Goal: Transaction & Acquisition: Purchase product/service

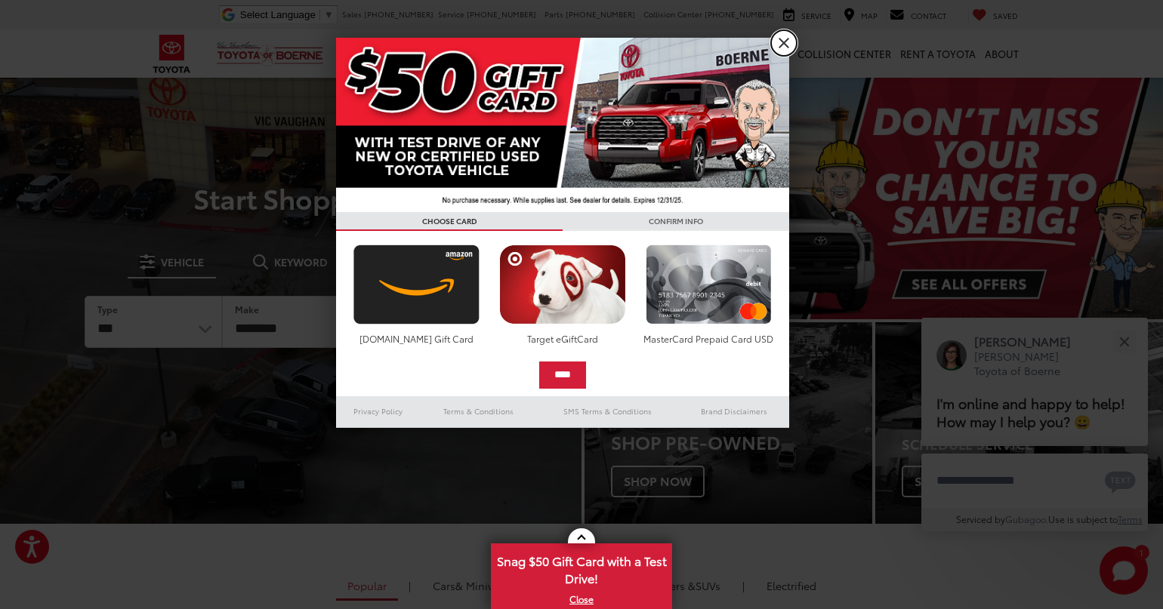
click at [784, 39] on link "X" at bounding box center [784, 43] width 26 height 26
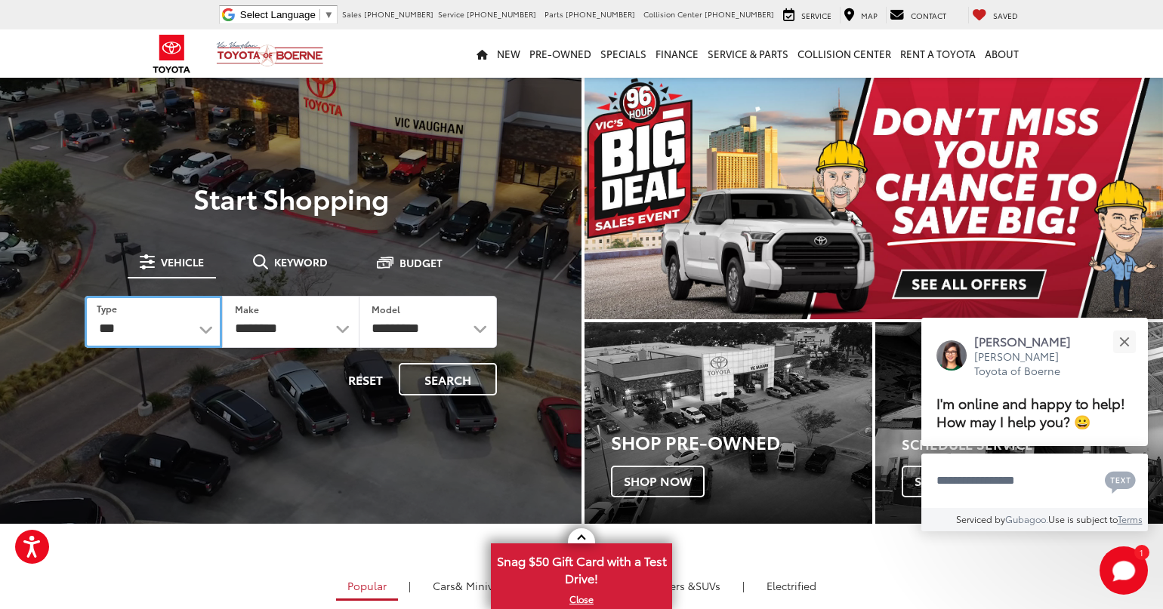
select select "******"
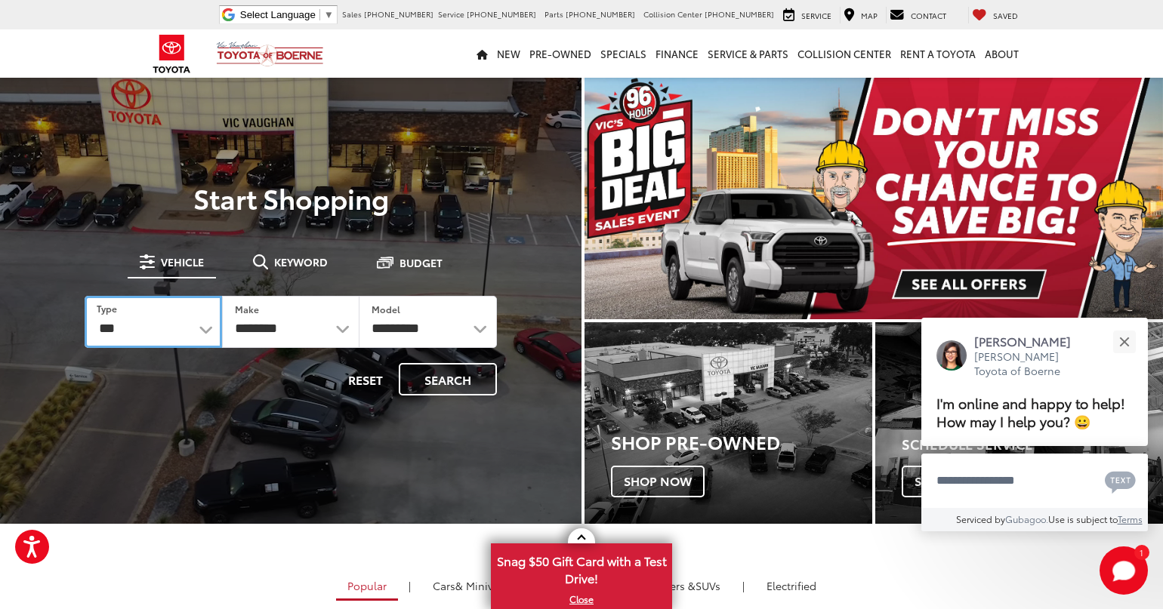
click at [85, 296] on select "*** *** **** *********" at bounding box center [153, 322] width 137 height 52
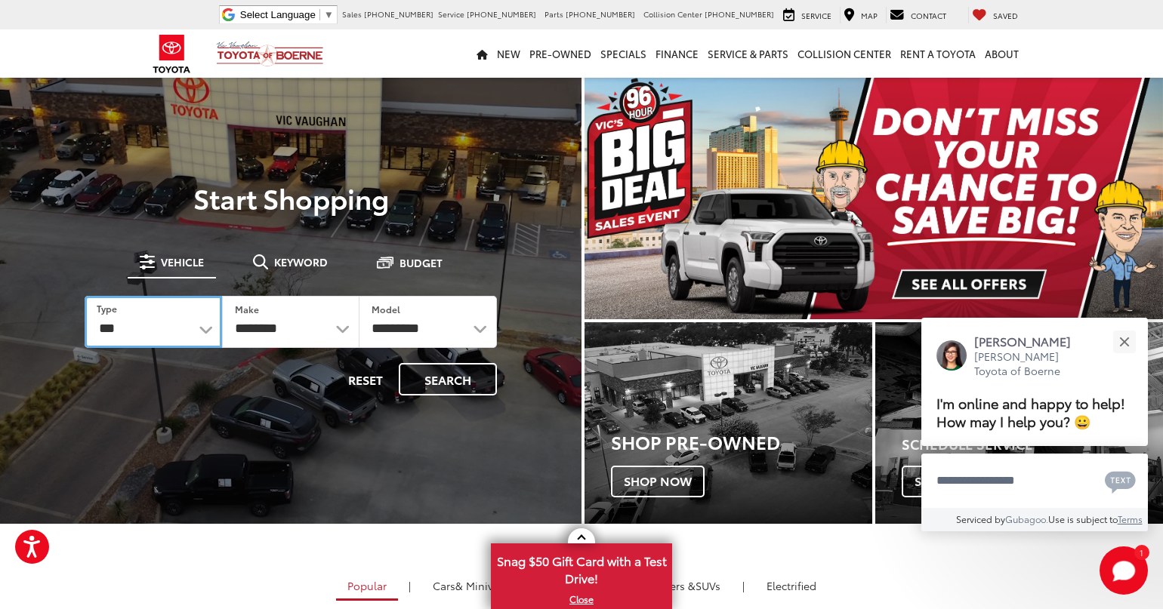
select select
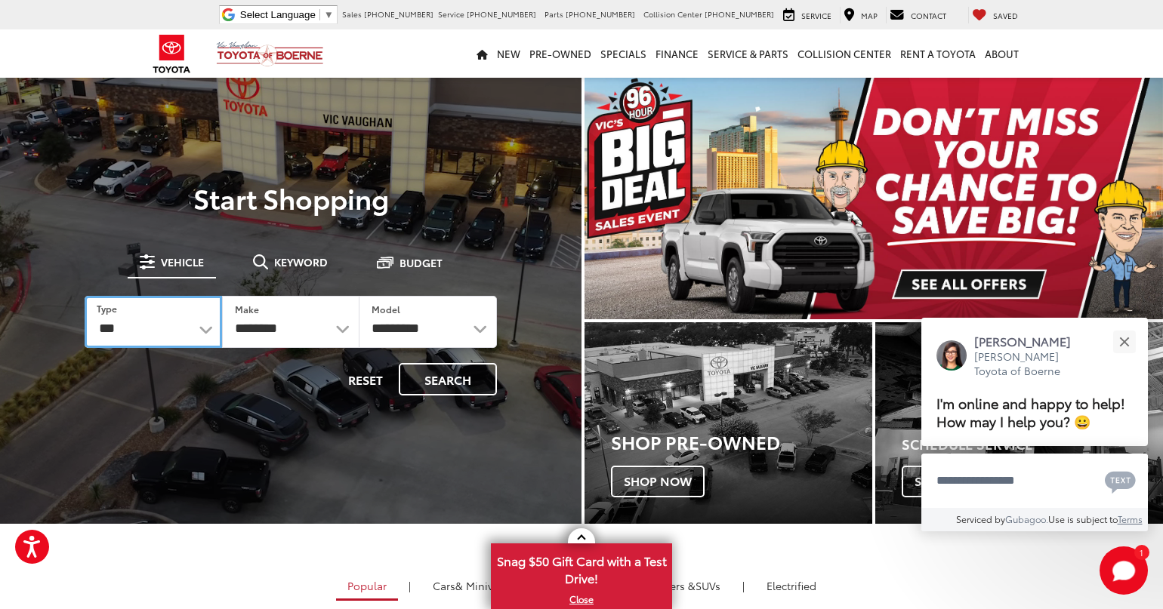
select select
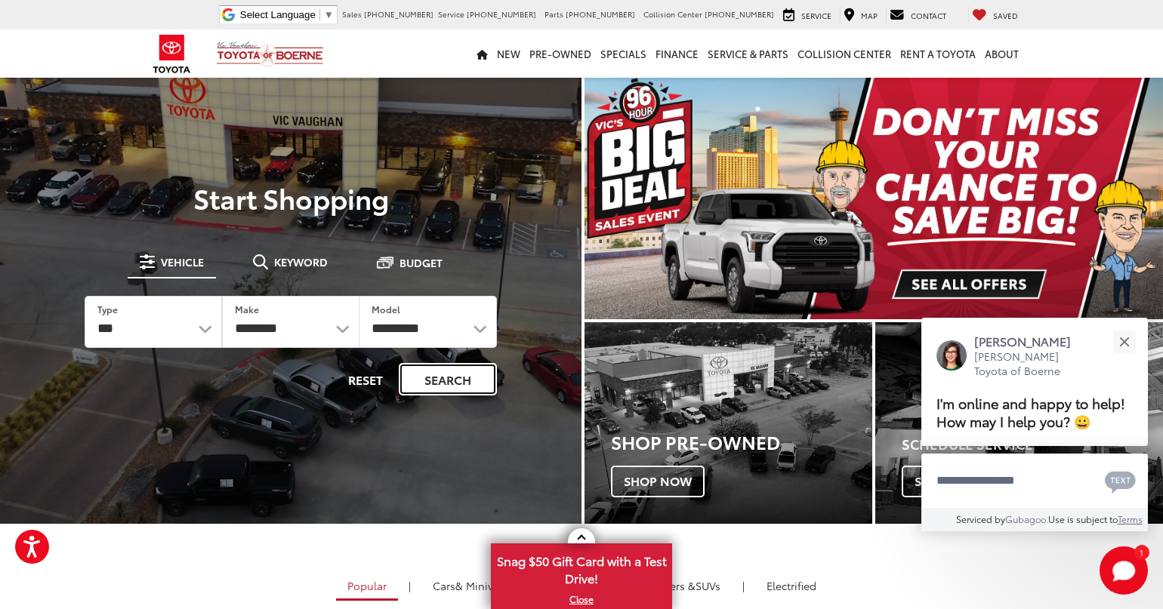
click at [448, 377] on button "Search" at bounding box center [448, 379] width 98 height 32
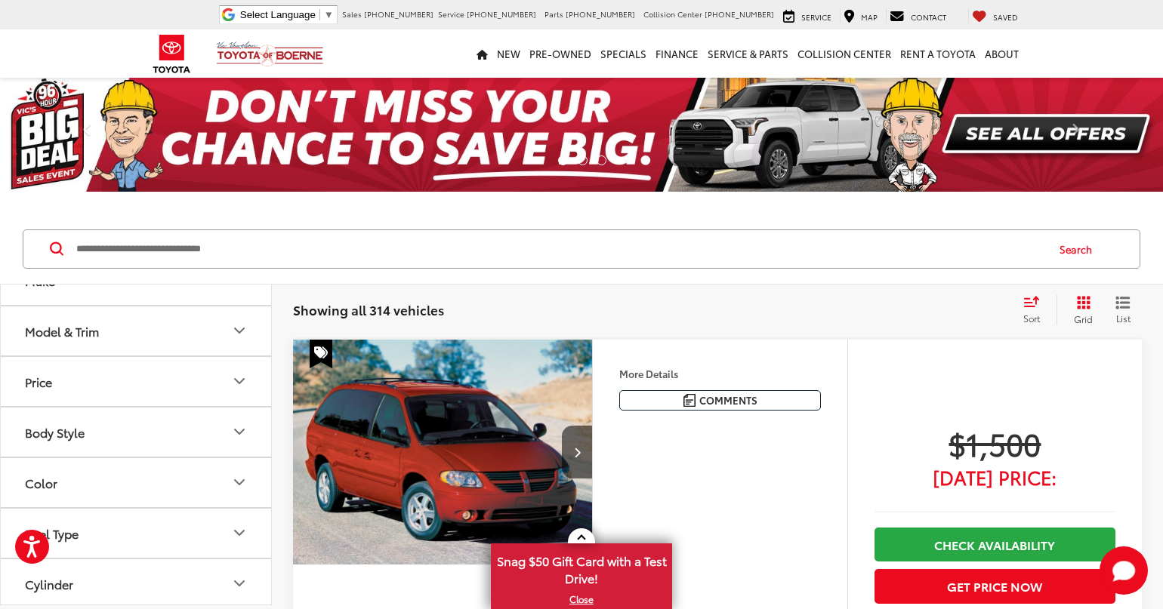
scroll to position [91, 0]
click at [249, 374] on button "Price" at bounding box center [137, 371] width 272 height 49
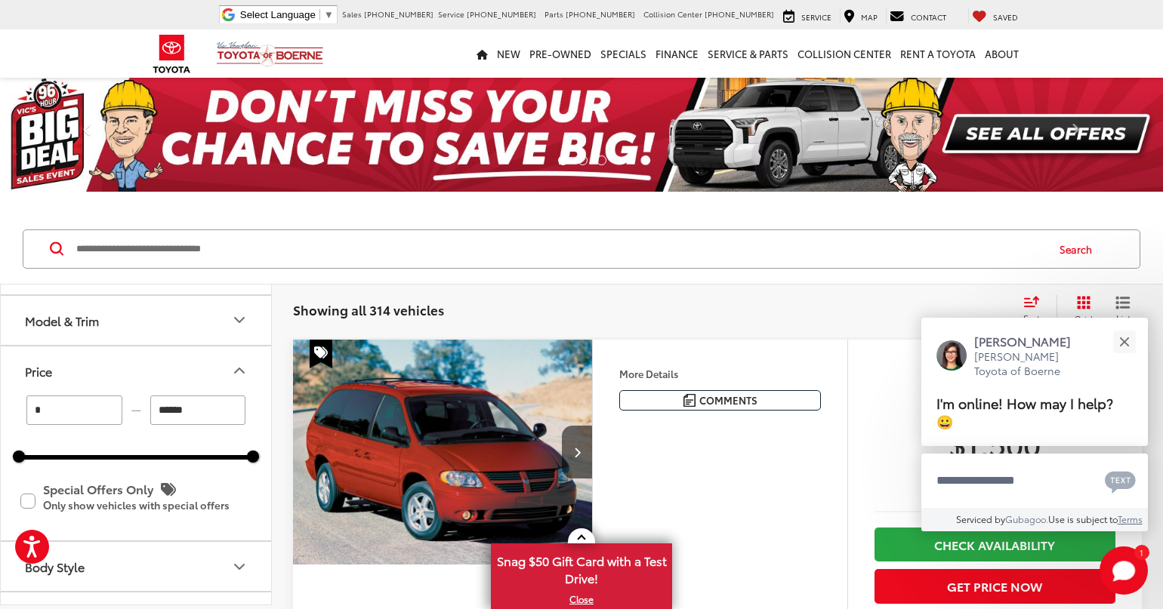
scroll to position [0, 0]
drag, startPoint x: 198, startPoint y: 413, endPoint x: 155, endPoint y: 405, distance: 43.7
click at [155, 405] on input "******" at bounding box center [198, 410] width 96 height 29
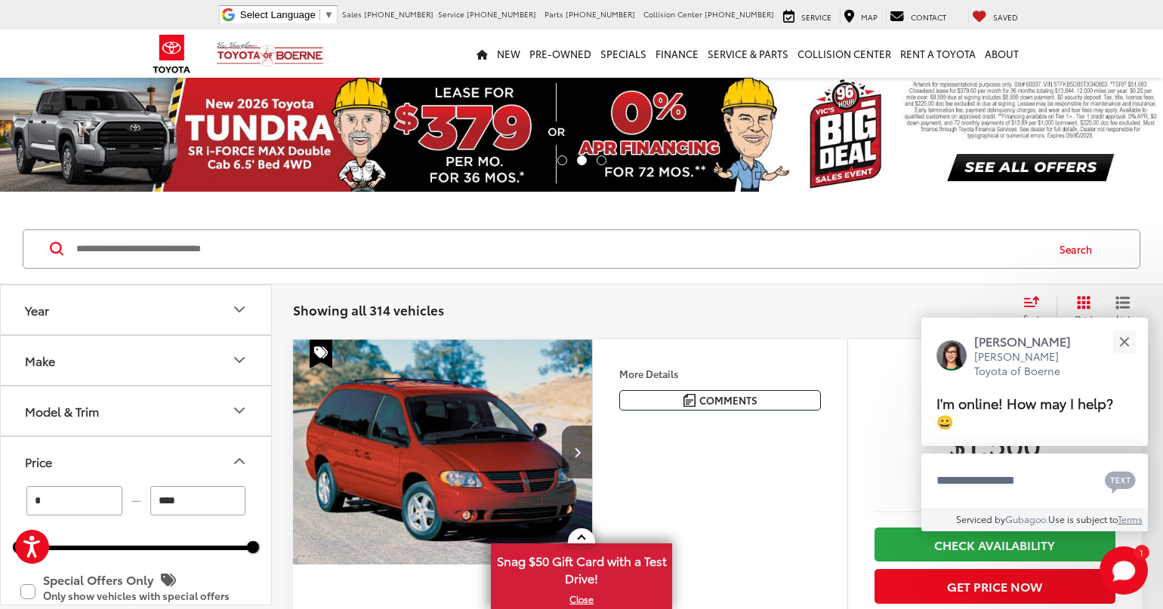
type input "****"
click at [242, 455] on icon "Price" at bounding box center [239, 461] width 18 height 18
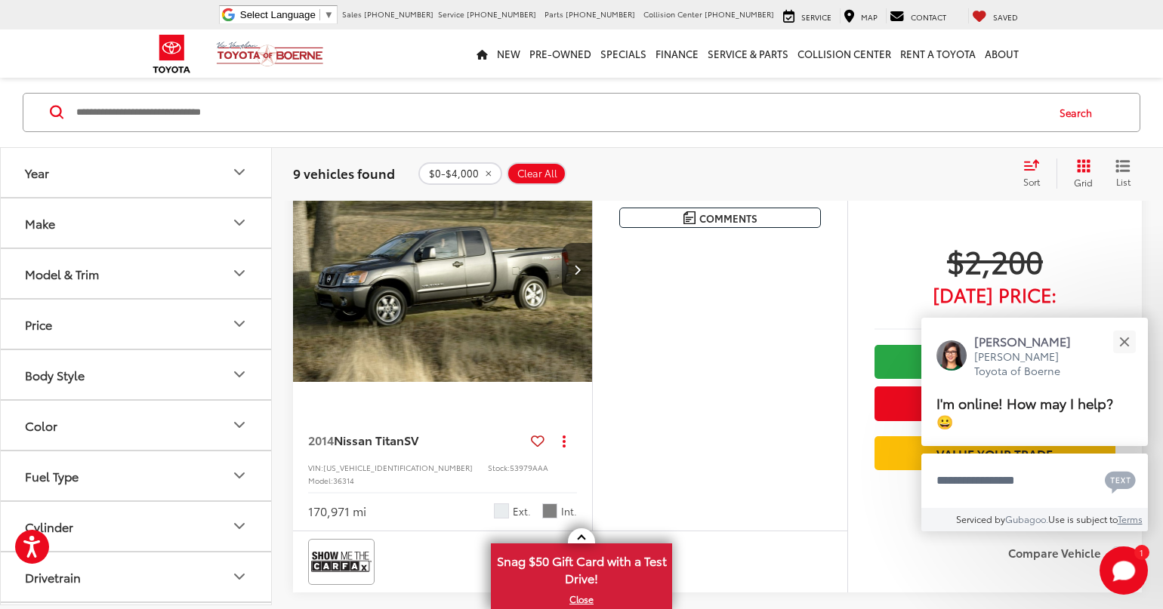
scroll to position [1631, 0]
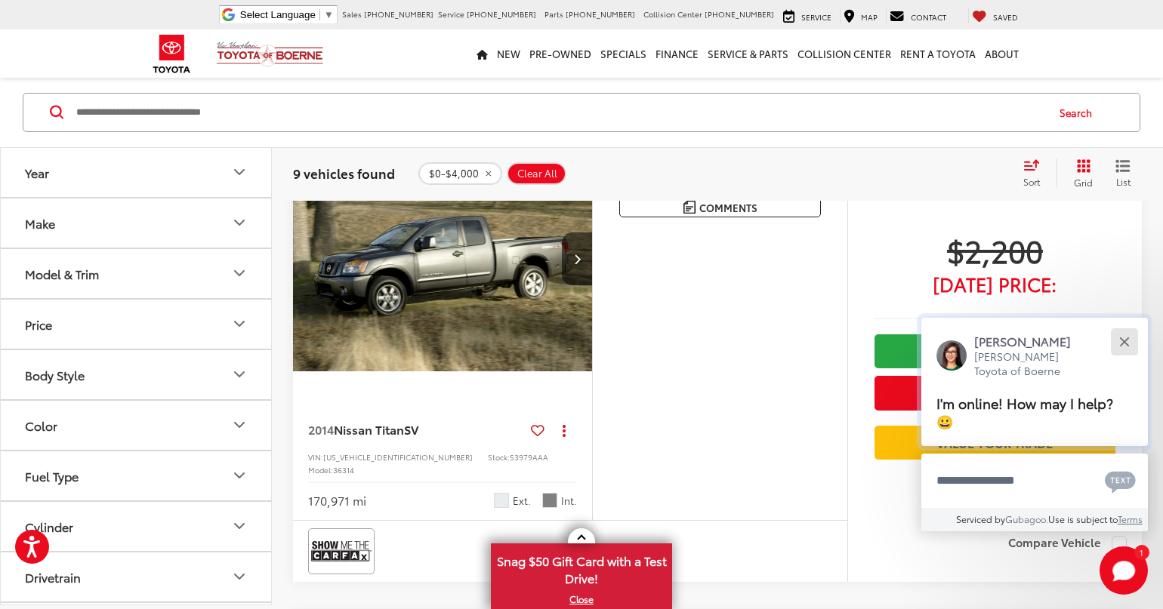
click at [1130, 340] on button "Close" at bounding box center [1124, 341] width 32 height 32
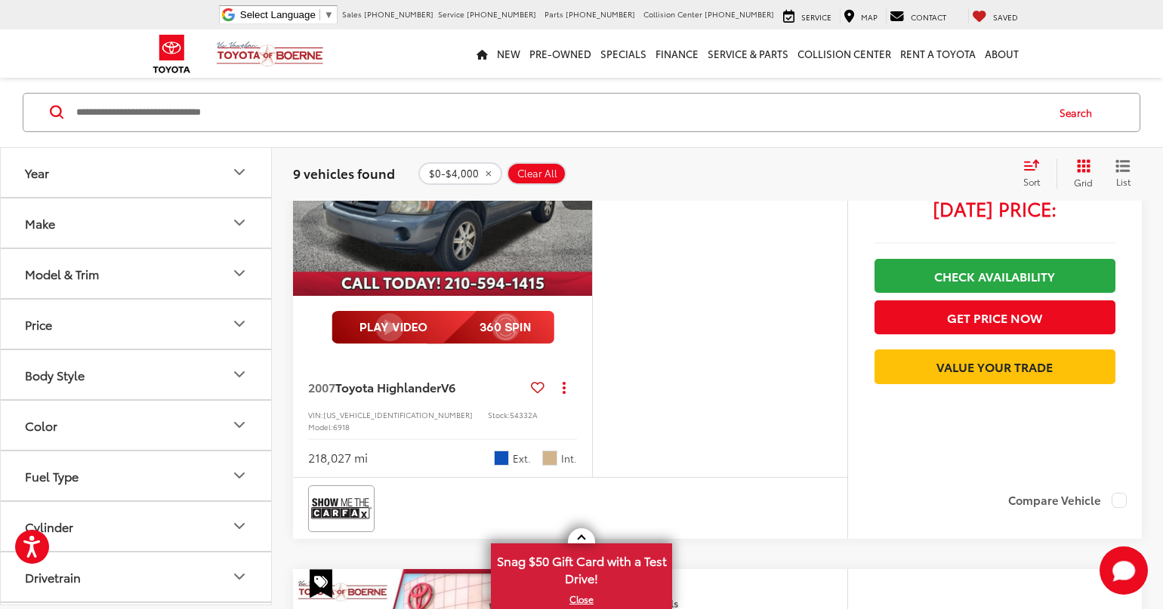
scroll to position [3171, 0]
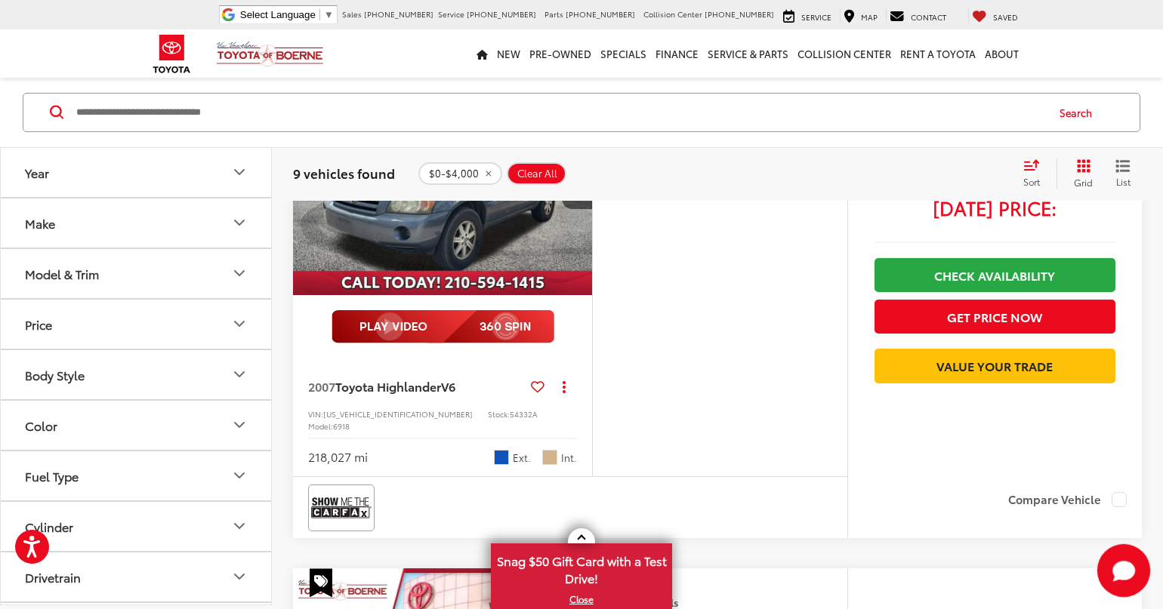
click at [1117, 573] on polygon "Start Chat" at bounding box center [1119, 573] width 13 height 15
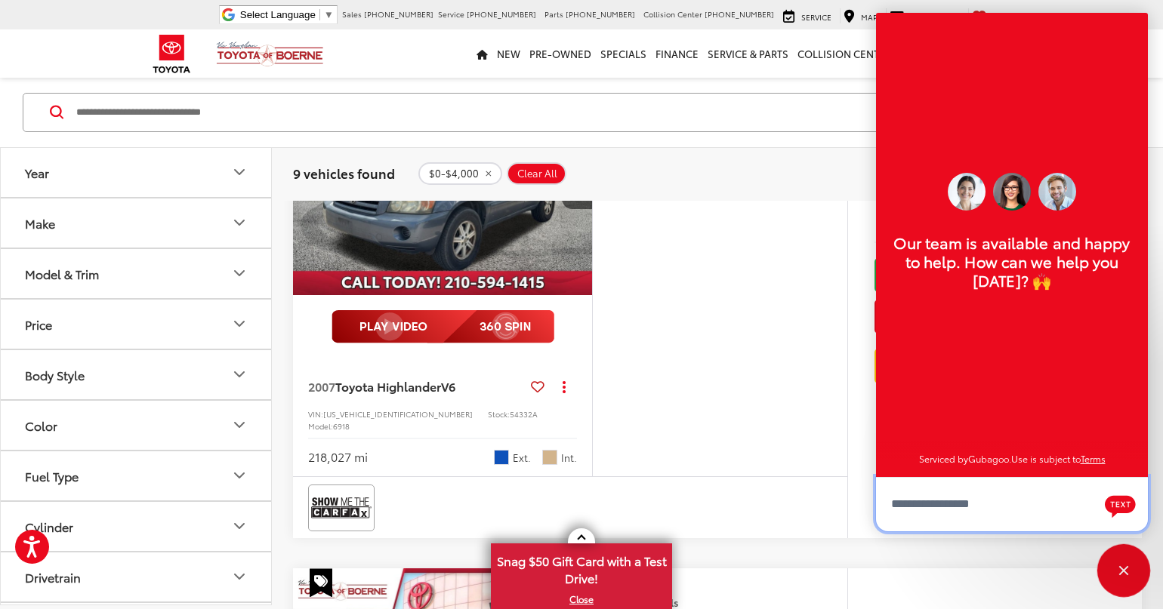
scroll to position [18, 0]
click at [643, 386] on div "More Details Comments Dealer Comments Clean CARFAX. 2007 Toyota Highlander V6 B…" at bounding box center [719, 273] width 255 height 407
click at [1119, 563] on div "Close" at bounding box center [1123, 571] width 48 height 48
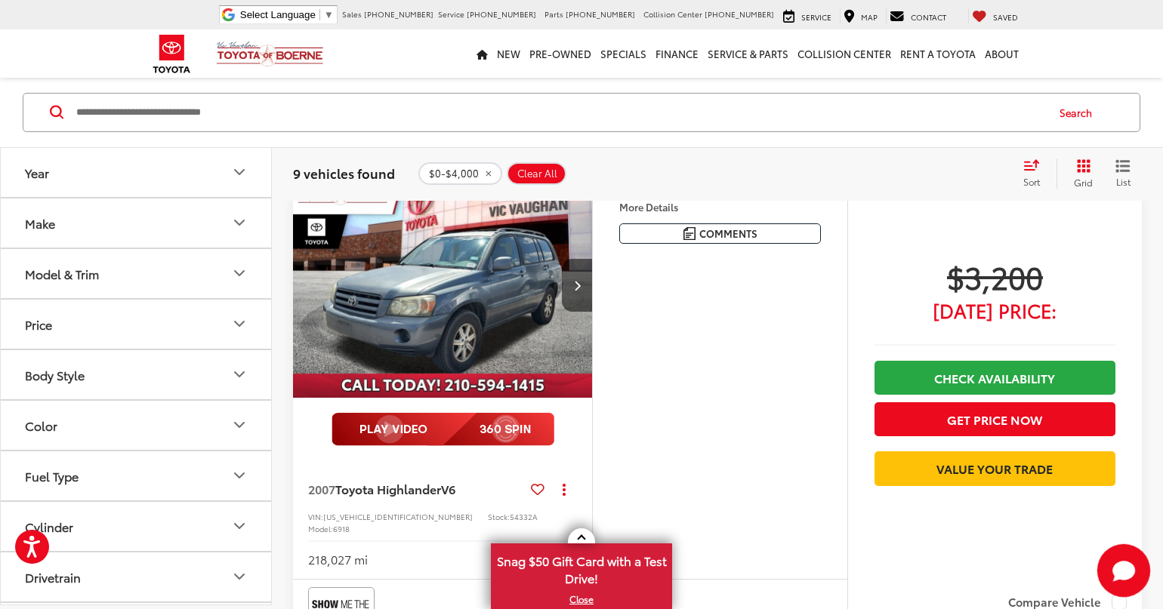
scroll to position [2990, 0]
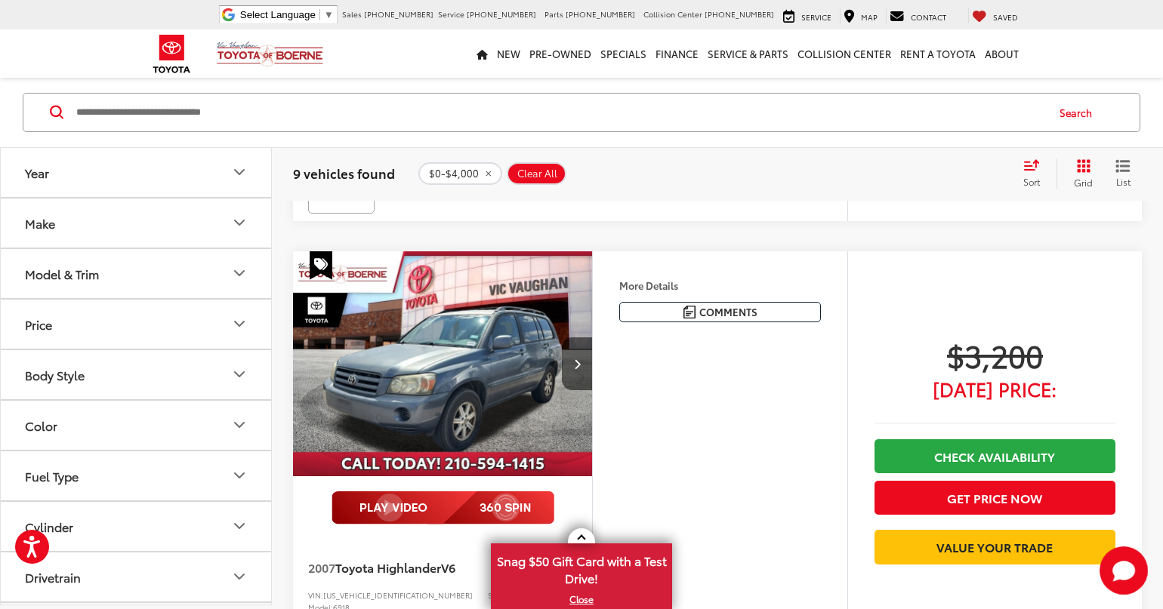
click at [433, 296] on img "2007 Toyota Highlander V6 0" at bounding box center [442, 364] width 301 height 226
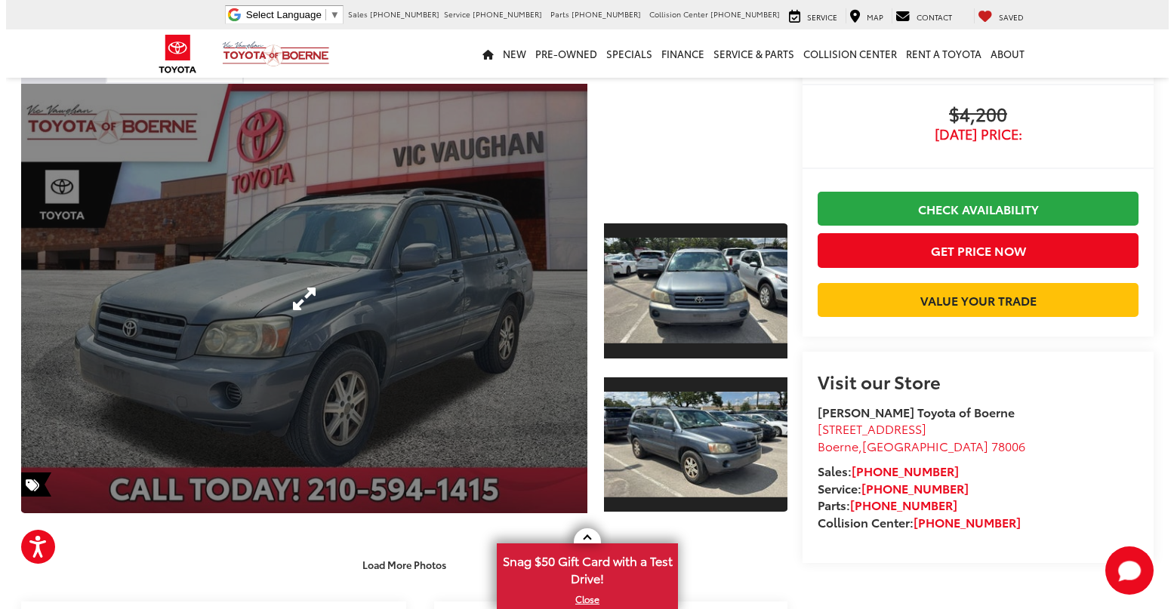
scroll to position [91, 0]
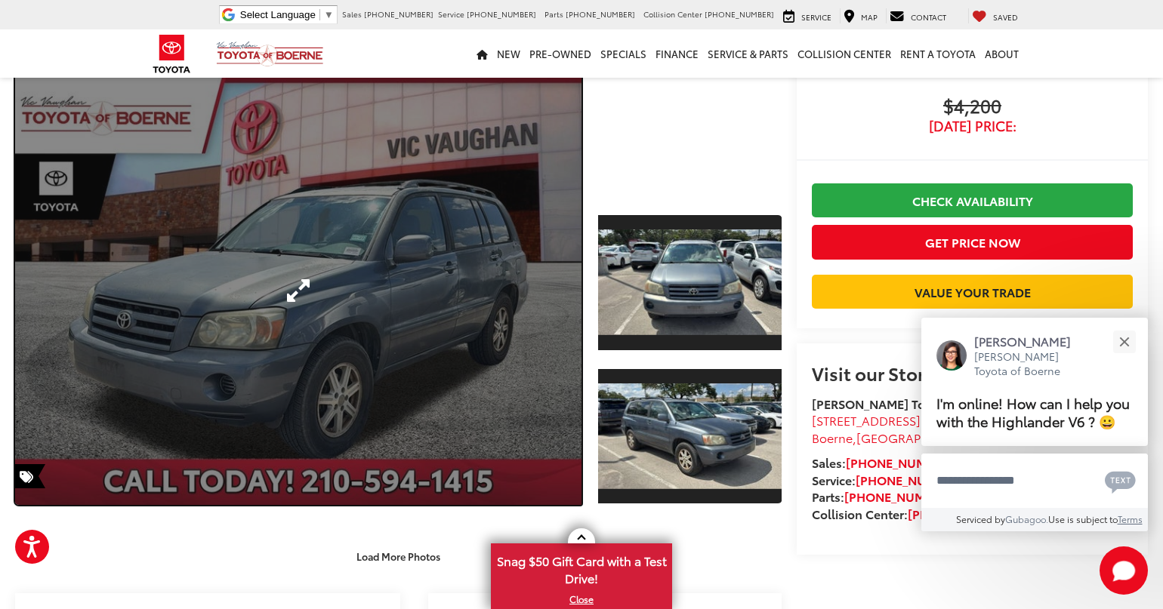
click at [486, 294] on link "Expand Photo 0" at bounding box center [298, 291] width 566 height 430
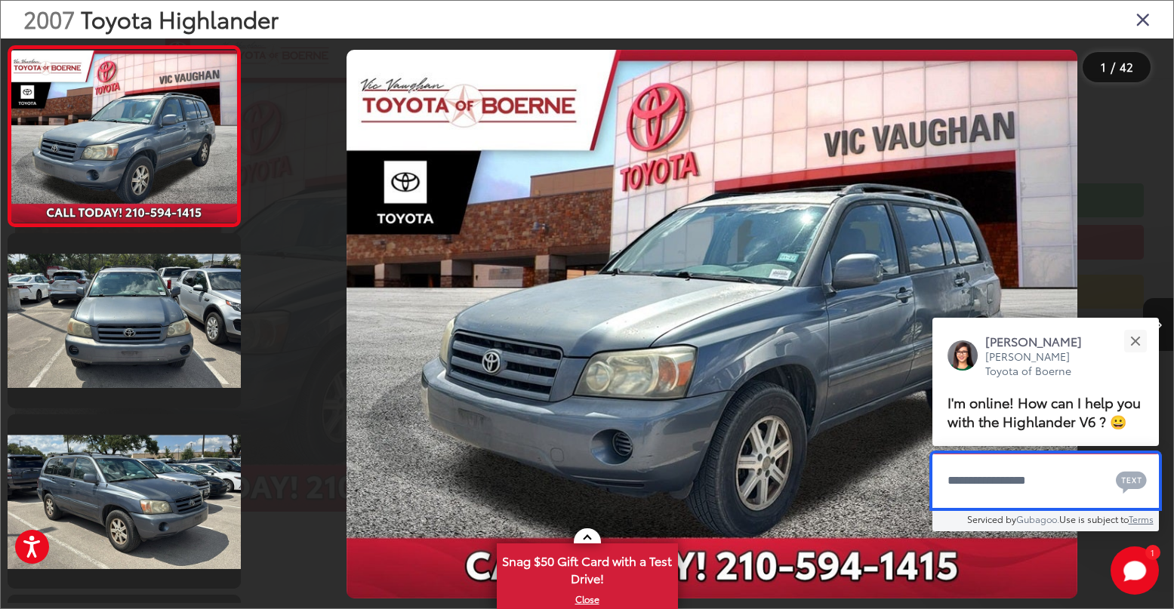
click at [983, 482] on textarea "Type your message" at bounding box center [1045, 481] width 227 height 54
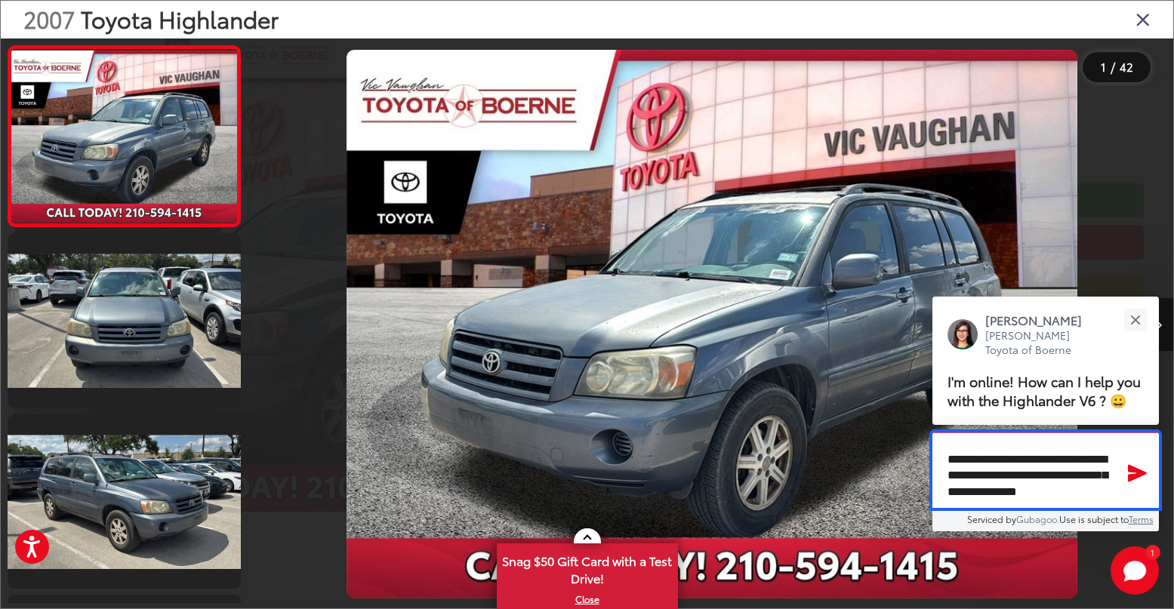
scroll to position [10, 0]
type textarea "**********"
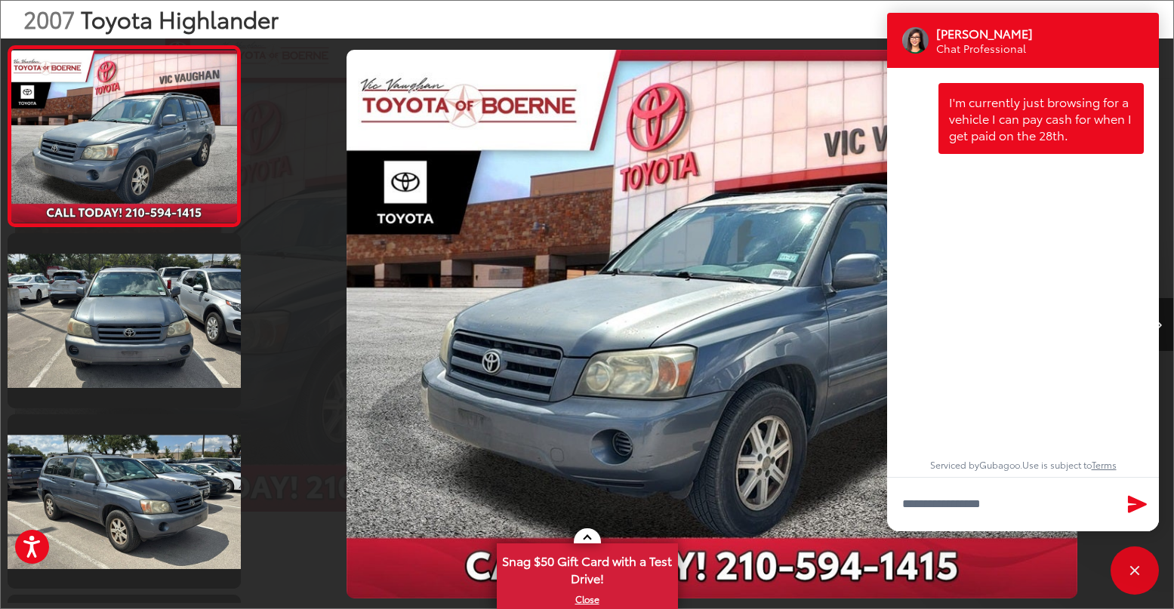
click at [578, 24] on div "2007 Toyota Highlander" at bounding box center [587, 20] width 1173 height 38
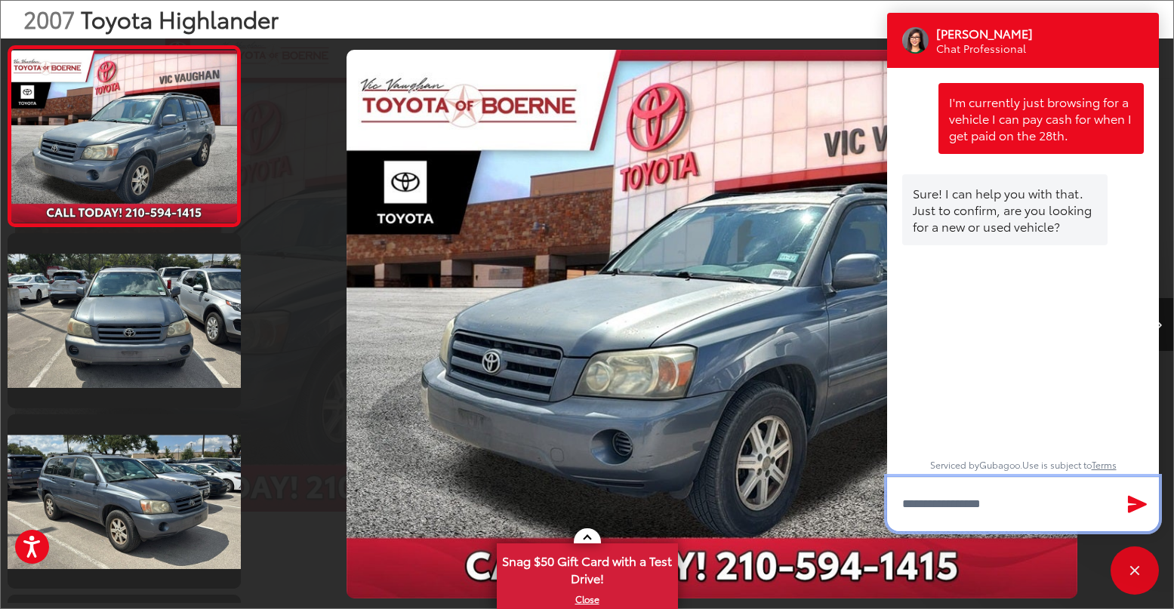
click at [948, 516] on textarea "Type your message" at bounding box center [1023, 504] width 272 height 54
type textarea "**********"
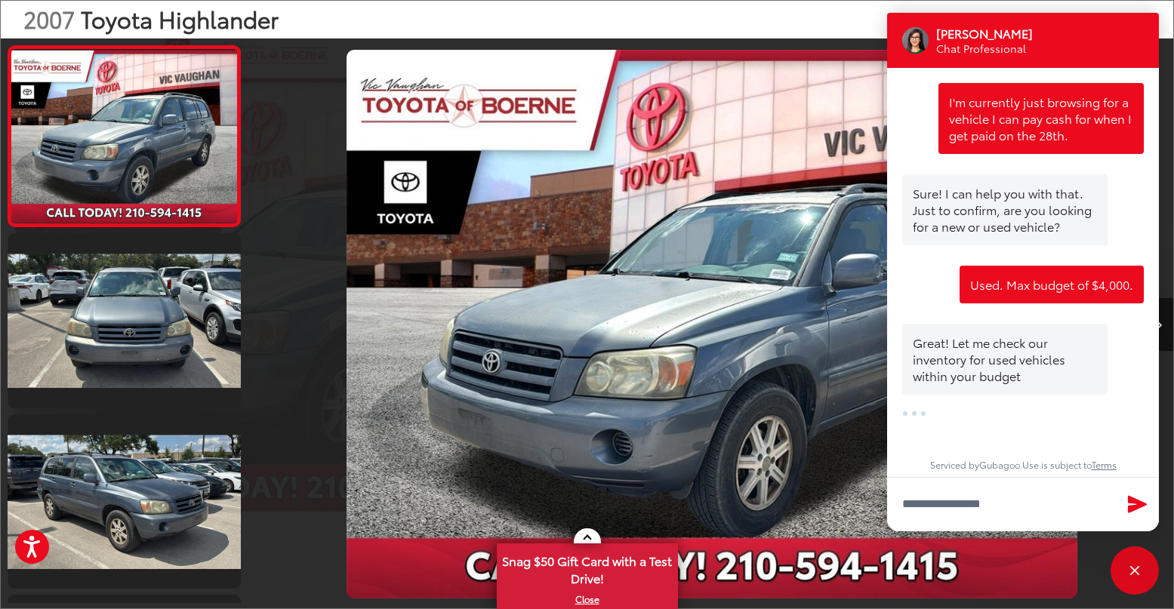
click at [295, 163] on div at bounding box center [366, 325] width 231 height 572
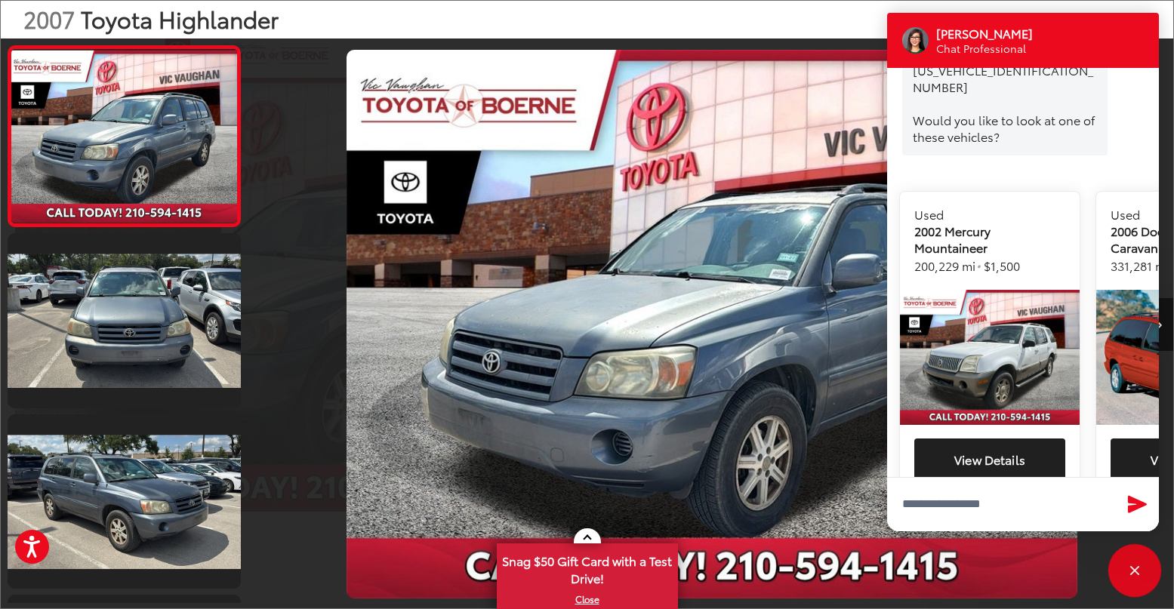
scroll to position [719, 0]
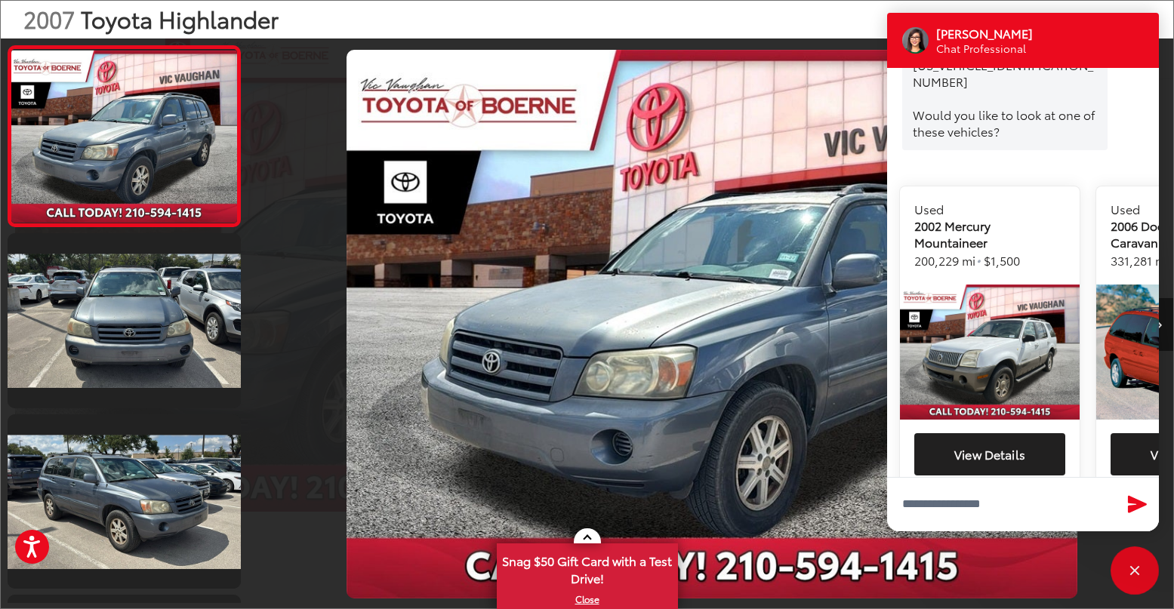
click at [1162, 323] on button "Next image" at bounding box center [1158, 324] width 30 height 53
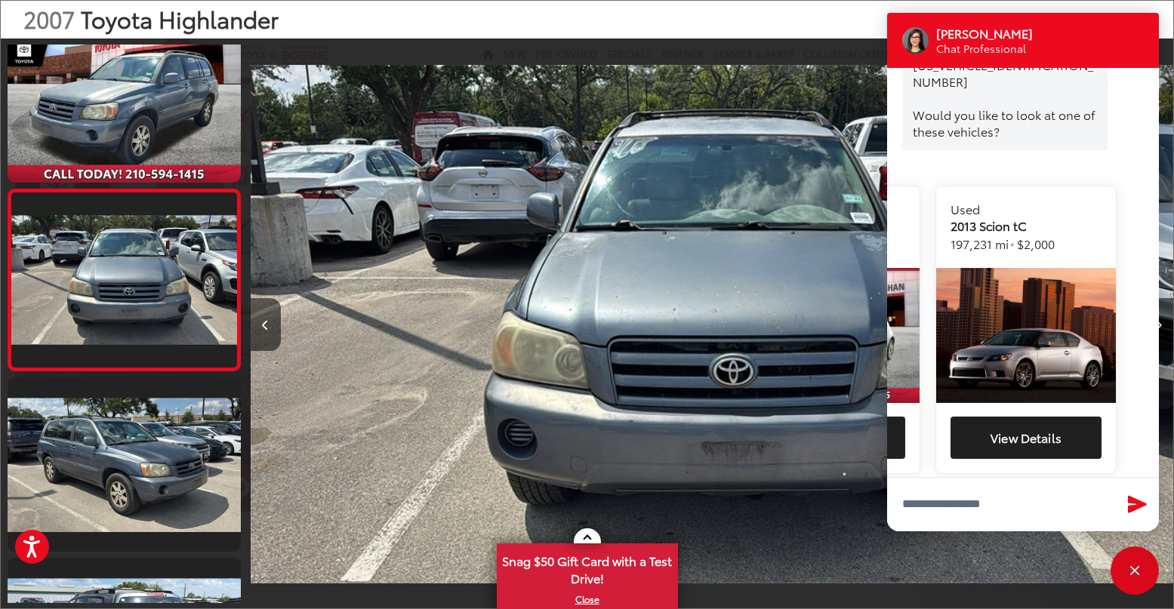
scroll to position [0, 564]
click at [1003, 280] on img "Vehicle Image" at bounding box center [1026, 335] width 180 height 135
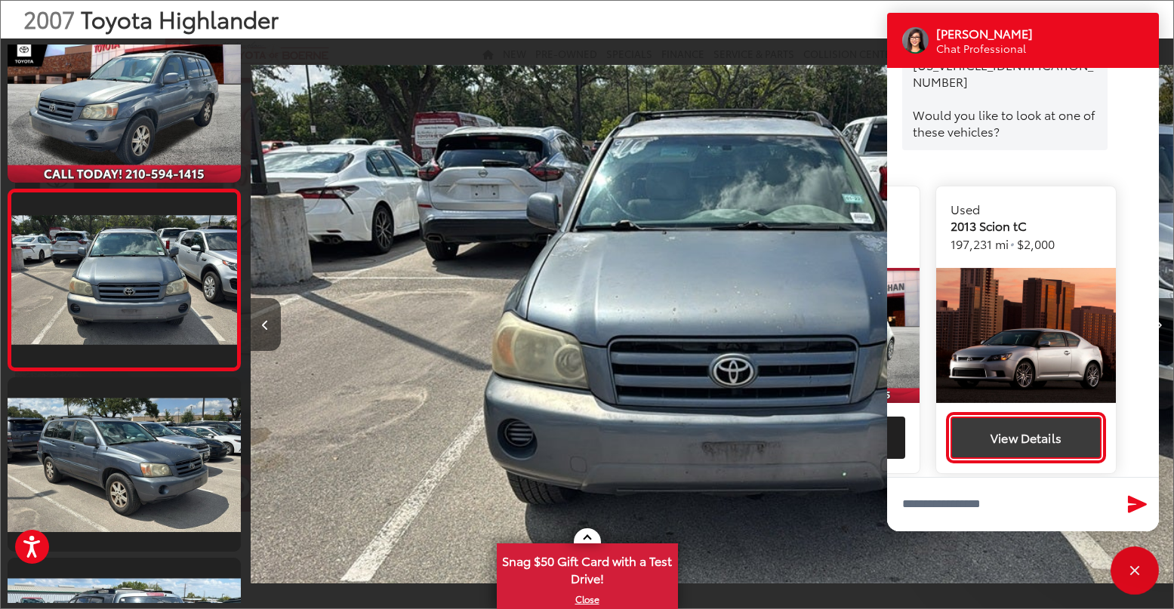
click at [1010, 417] on button "View Details" at bounding box center [1026, 438] width 151 height 42
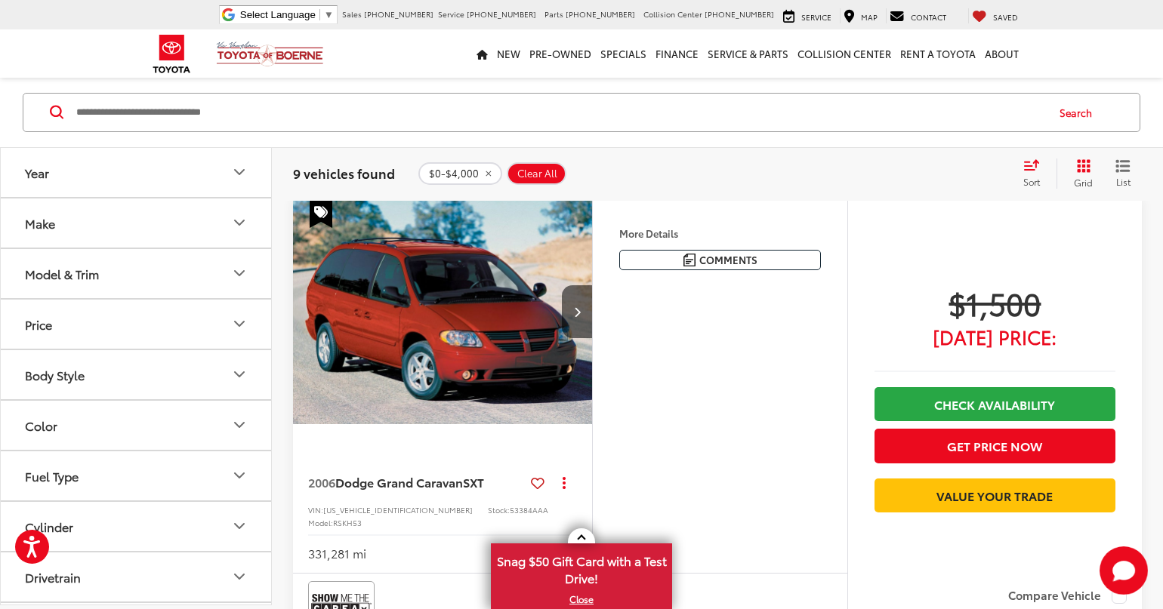
scroll to position [137, 0]
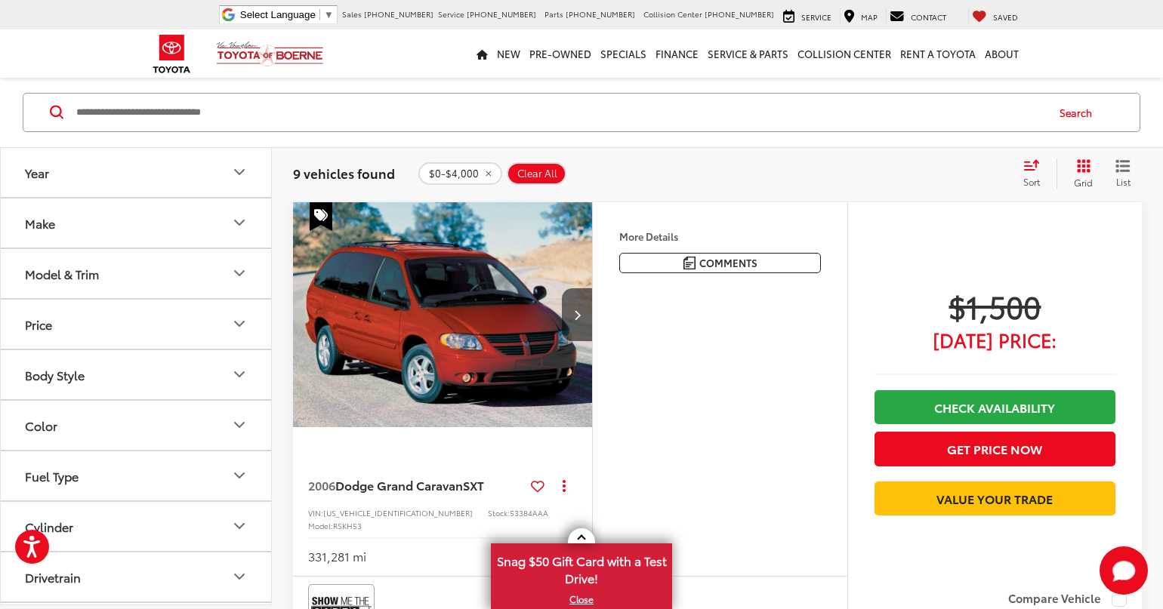
click at [233, 324] on icon "Price" at bounding box center [239, 324] width 18 height 18
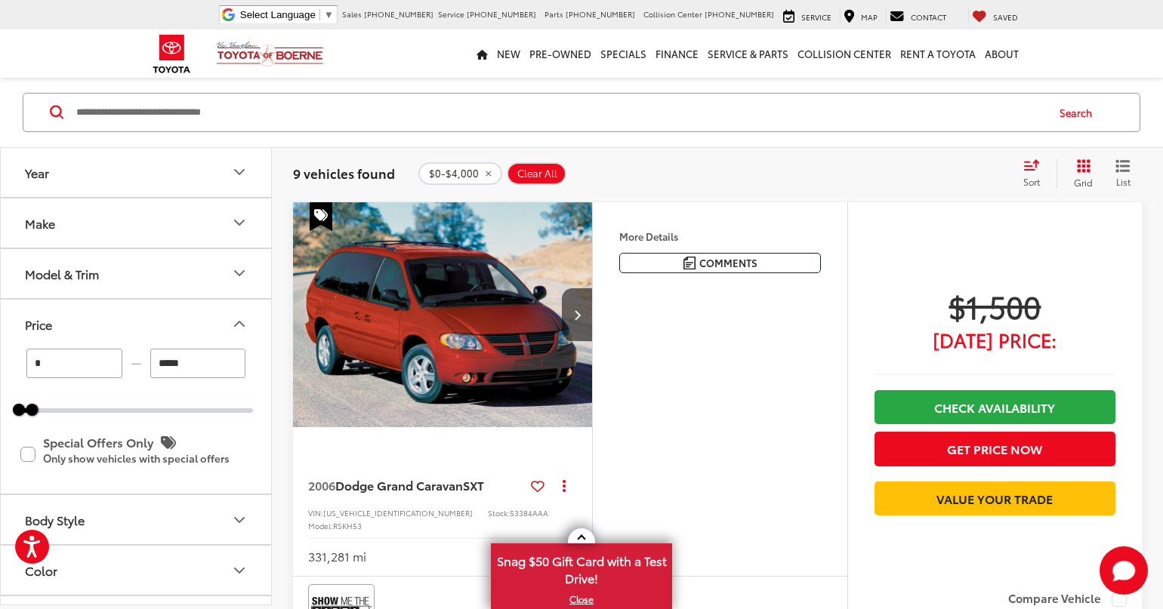
click at [230, 321] on icon "Price" at bounding box center [239, 324] width 18 height 18
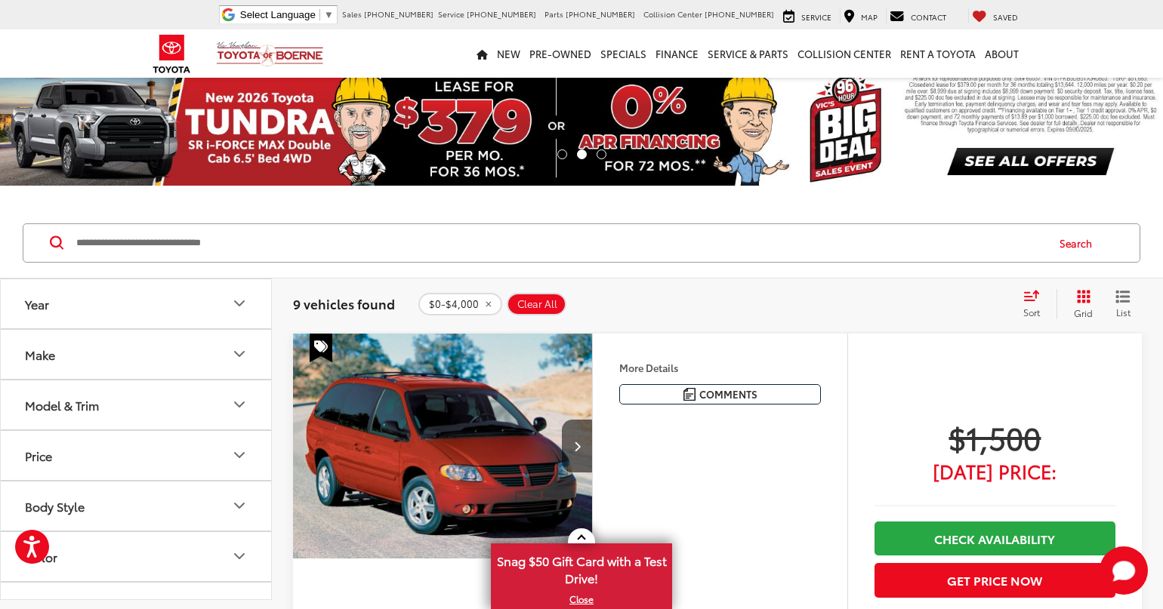
scroll to position [0, 0]
